Goal: Task Accomplishment & Management: Complete application form

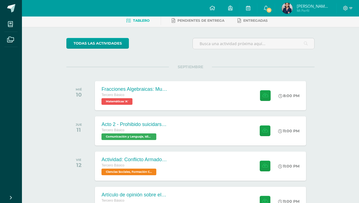
scroll to position [28, 0]
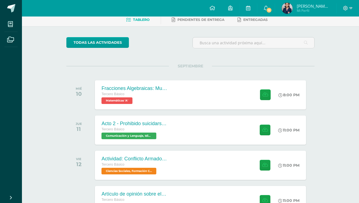
click at [195, 81] on div "Fracciones Algebraicas: Multiplicación y División Tercero Básico Matemáticas 'A…" at bounding box center [200, 94] width 211 height 29
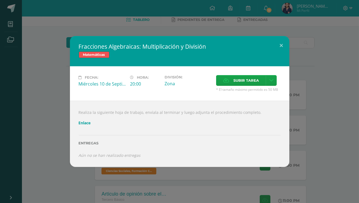
click at [220, 35] on div "Fracciones Algebraicas: Multiplicación y División Matemáticas Fecha: [DATE] Hor…" at bounding box center [179, 101] width 359 height 203
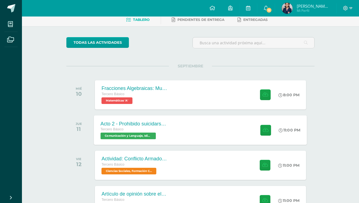
click at [206, 130] on div "Acto 2 - Prohibido suicidarse en primavera Tercero Básico Comunicación y Lengua…" at bounding box center [200, 129] width 213 height 29
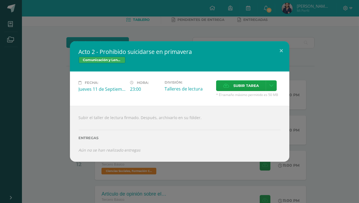
click at [231, 14] on div "Acto 2 - Prohibido suicidarse en primavera Comunicación y Lenguaje, Idioma Espa…" at bounding box center [179, 101] width 359 height 203
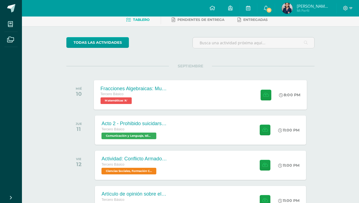
click at [183, 99] on div "Fracciones Algebraicas: Multiplicación y División Tercero Básico Matemáticas 'A…" at bounding box center [200, 94] width 213 height 29
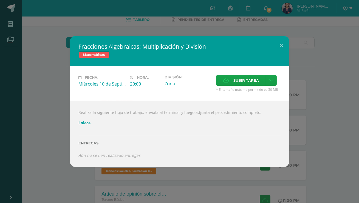
click at [201, 33] on div "Fracciones Algebraicas: Multiplicación y División Matemáticas Fecha: [DATE] Hor…" at bounding box center [179, 101] width 359 height 203
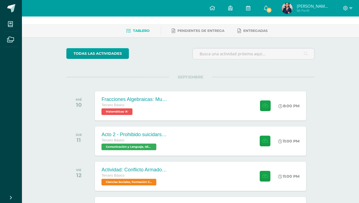
scroll to position [0, 0]
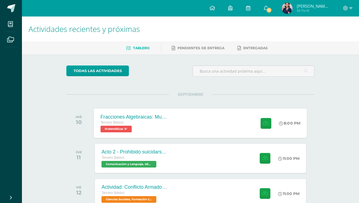
click at [167, 123] on div "Tercero Básico" at bounding box center [134, 122] width 66 height 6
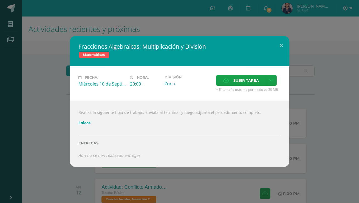
click at [83, 123] on link "Enlace" at bounding box center [85, 122] width 12 height 5
click at [68, 58] on div "Fracciones Algebraicas: Multiplicación y División Matemáticas Fecha: [DATE] Hor…" at bounding box center [179, 101] width 355 height 130
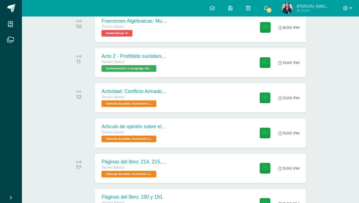
scroll to position [96, 0]
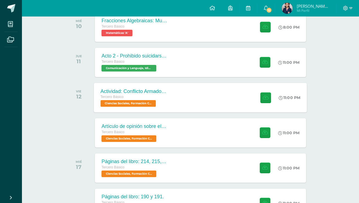
click at [181, 96] on div "Actividad: Conflicto Armado Interno Tercero Básico Ciencias Sociales, Formación…" at bounding box center [200, 97] width 213 height 29
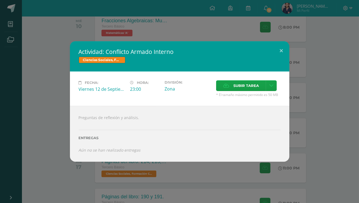
click at [50, 103] on div "Actividad: Conflicto Armado Interno Ciencias Sociales, Formación Ciudadana e In…" at bounding box center [179, 101] width 355 height 120
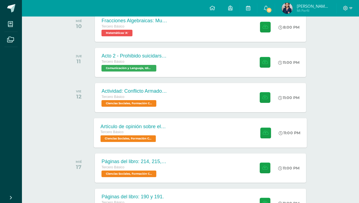
click at [139, 129] on div "Tercero Básico" at bounding box center [134, 132] width 66 height 6
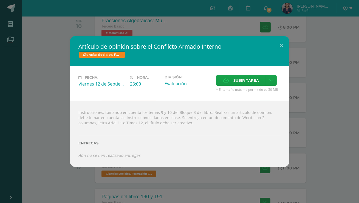
click at [52, 148] on div "Artículo de opinión sobre el Conflicto Armado Interno Ciencias Sociales, Formac…" at bounding box center [179, 101] width 355 height 130
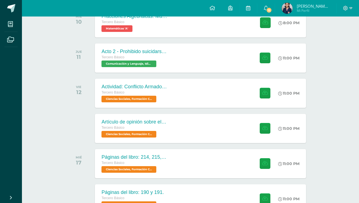
scroll to position [102, 0]
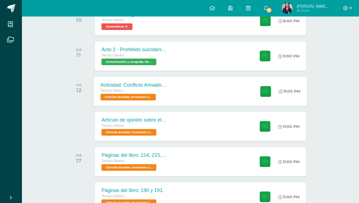
click at [158, 91] on div "Tercero Básico" at bounding box center [134, 91] width 66 height 6
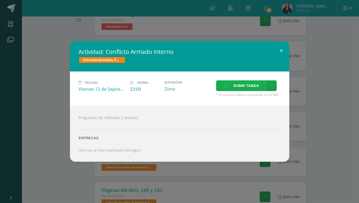
click at [238, 84] on span "Subir tarea" at bounding box center [247, 85] width 26 height 10
click at [0, 0] on input "Subir tarea" at bounding box center [0, 0] width 0 height 0
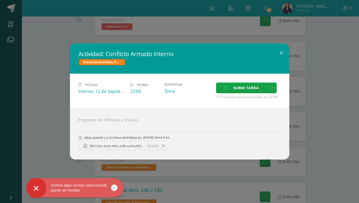
click at [274, 33] on div "Actividad: Conflicto Armado Interno Ciencias Sociales, Formación Ciudadana e In…" at bounding box center [179, 101] width 359 height 203
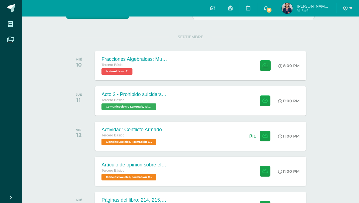
scroll to position [57, 0]
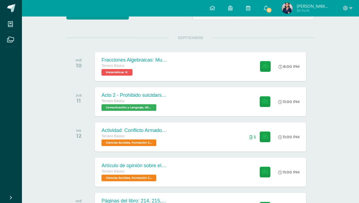
click at [164, 71] on div "Tercero Básico Matemáticas 'A'" at bounding box center [135, 69] width 66 height 13
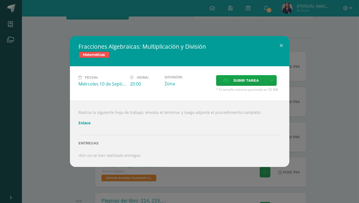
click at [189, 18] on div "Fracciones Algebraicas: Multiplicación y División Matemáticas Fecha: [DATE] Hor…" at bounding box center [179, 101] width 359 height 203
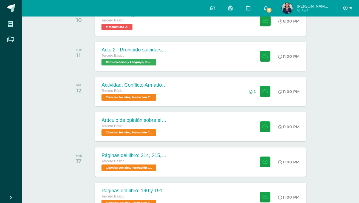
scroll to position [141, 0]
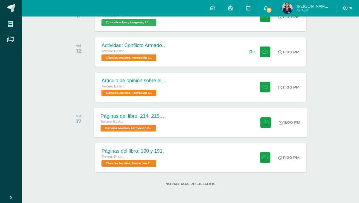
click at [181, 115] on div "Páginas del libro: 214, 215, 216 y 217. Tercero Básico Ciencias Sociales, Forma…" at bounding box center [200, 121] width 213 height 29
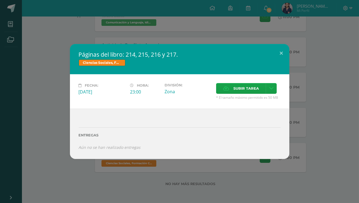
click at [200, 21] on div "Páginas del libro: 214, 215, 216 y 217. Ciencias Sociales, Formación Ciudadana …" at bounding box center [179, 101] width 359 height 203
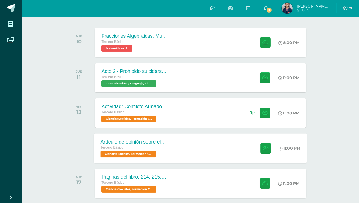
scroll to position [79, 0]
